Goal: Task Accomplishment & Management: Complete application form

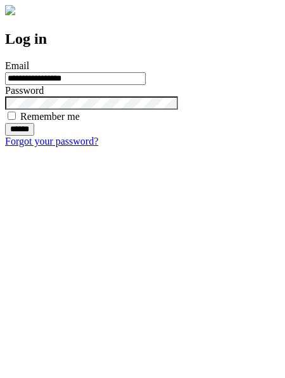
type input "**********"
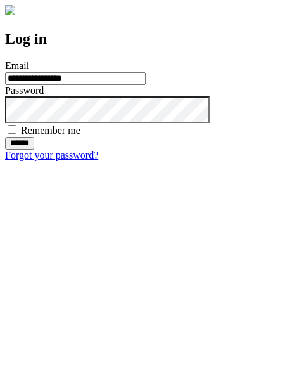
click at [34, 150] on input "******" at bounding box center [19, 143] width 29 height 13
